Goal: Navigation & Orientation: Find specific page/section

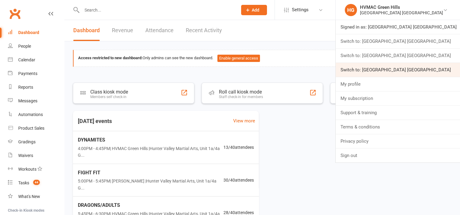
click at [427, 68] on link "Switch to: Hunter Valley Martial Arts Centre Warners Bay" at bounding box center [398, 70] width 124 height 14
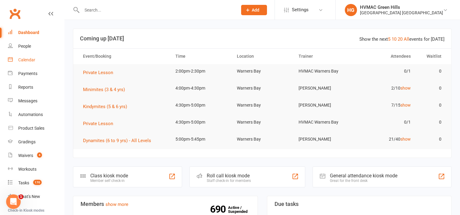
click at [29, 60] on div "Calendar" at bounding box center [26, 59] width 17 height 5
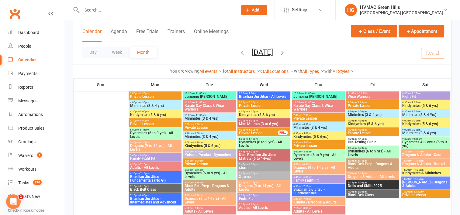
scroll to position [790, 0]
